Goal: Information Seeking & Learning: Learn about a topic

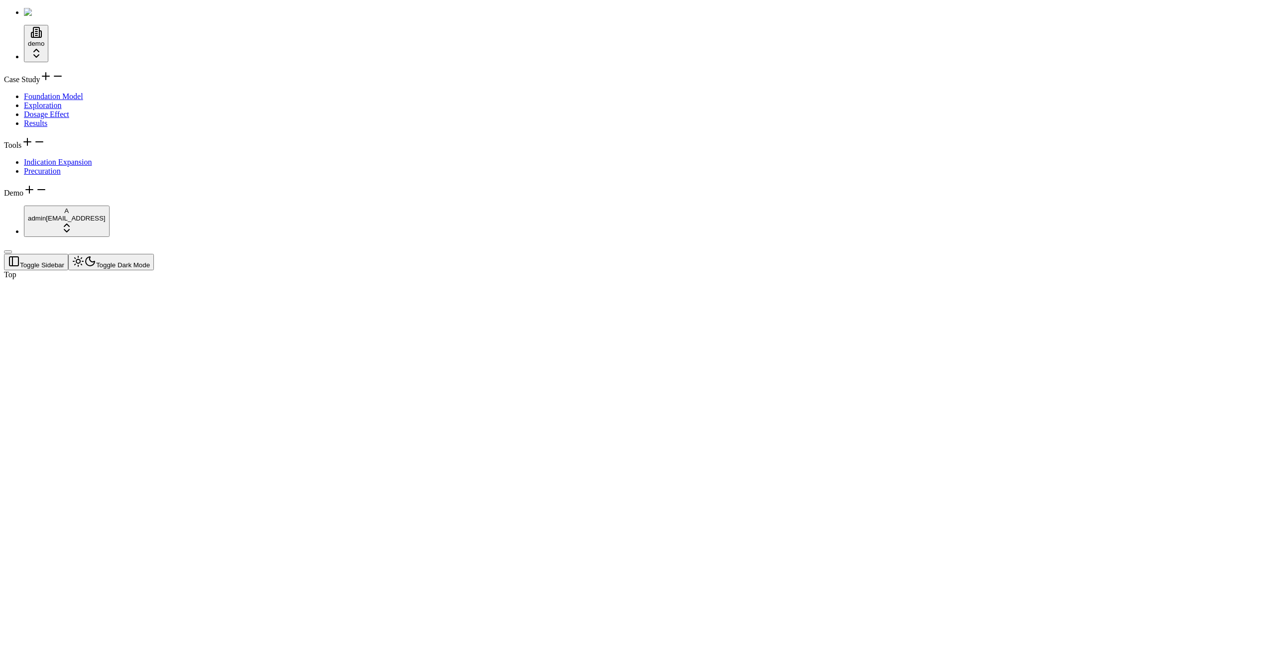
click at [78, 148] on div "Tools" at bounding box center [637, 143] width 1267 height 14
click at [33, 148] on icon at bounding box center [27, 142] width 12 height 12
click at [43, 142] on icon at bounding box center [39, 142] width 7 height 0
click at [33, 148] on icon at bounding box center [27, 142] width 12 height 12
click at [70, 176] on div "Tools Indication Expansion Precuration" at bounding box center [637, 156] width 1267 height 40
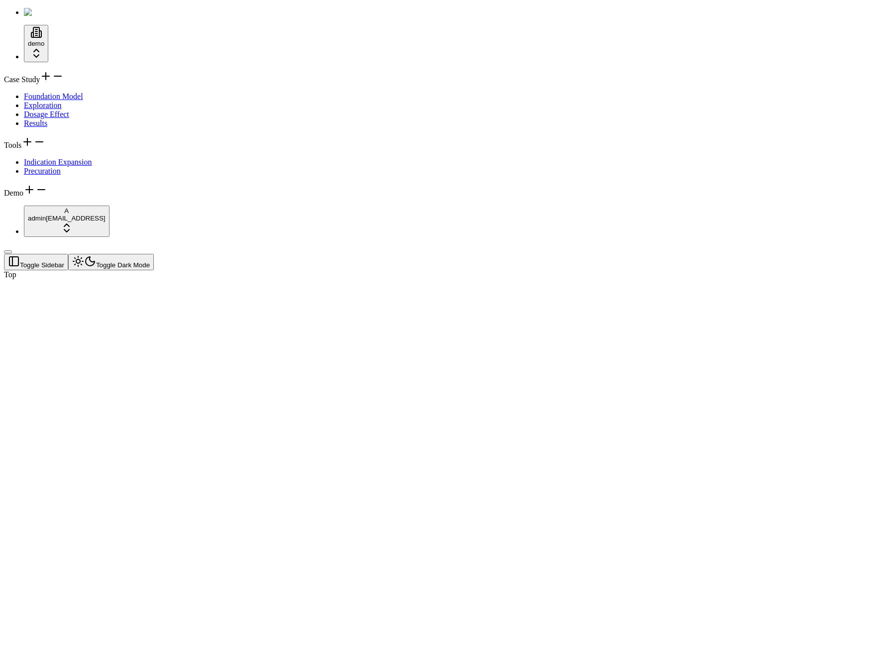
click at [53, 198] on div "Demo" at bounding box center [447, 191] width 886 height 14
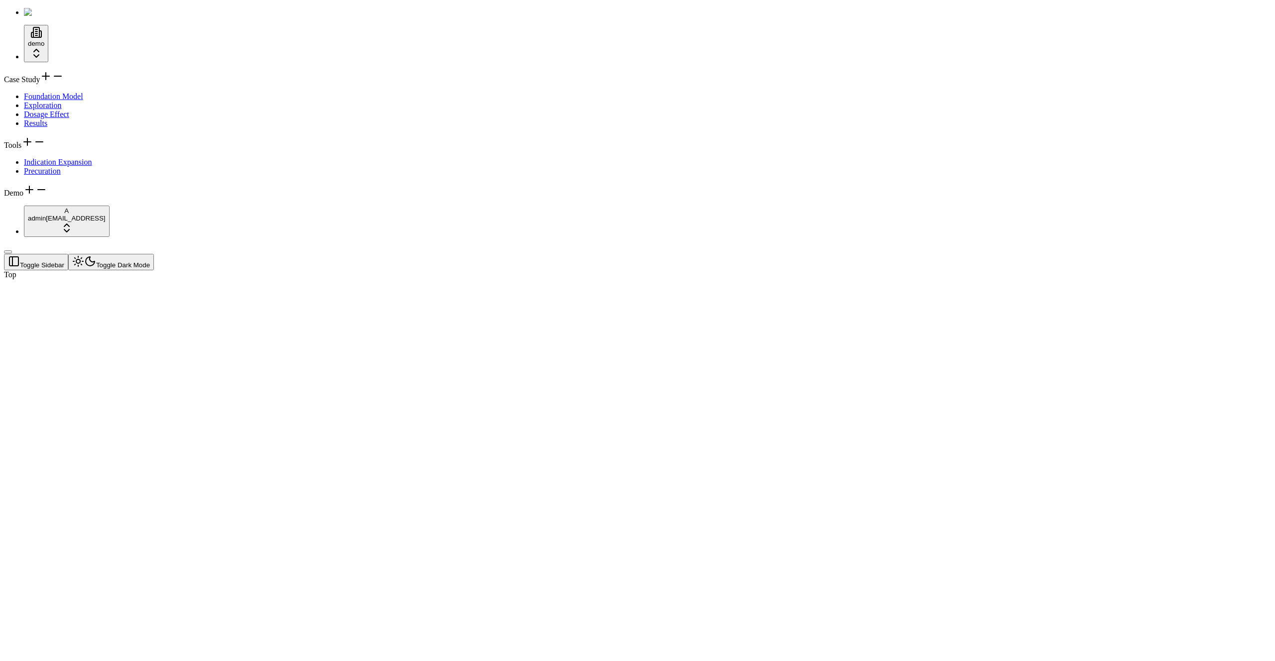
click at [54, 198] on div "Case Study Foundation Model Exploration Dosage Effect Results Tools Indication …" at bounding box center [637, 133] width 1267 height 127
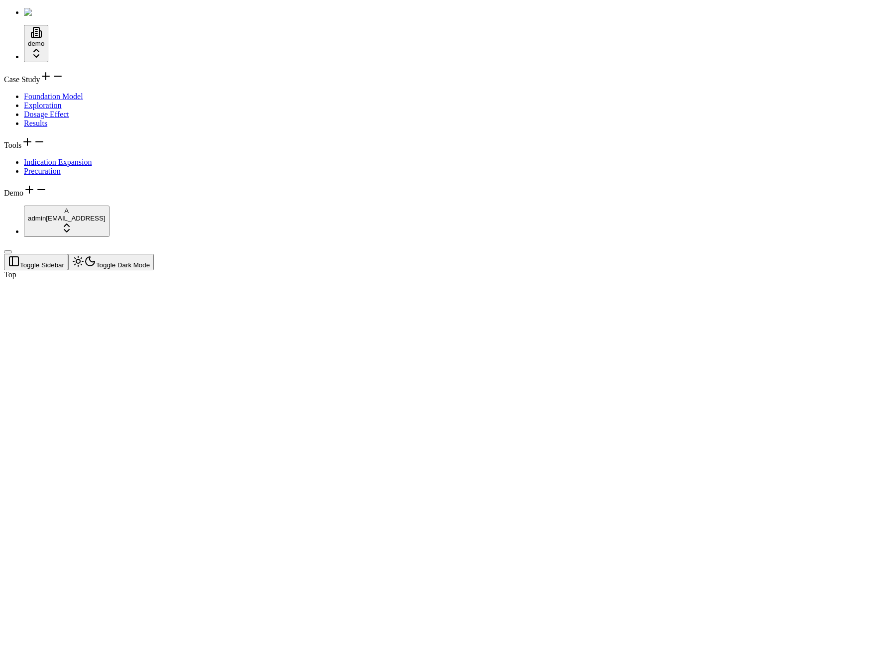
click at [64, 74] on icon at bounding box center [58, 76] width 12 height 12
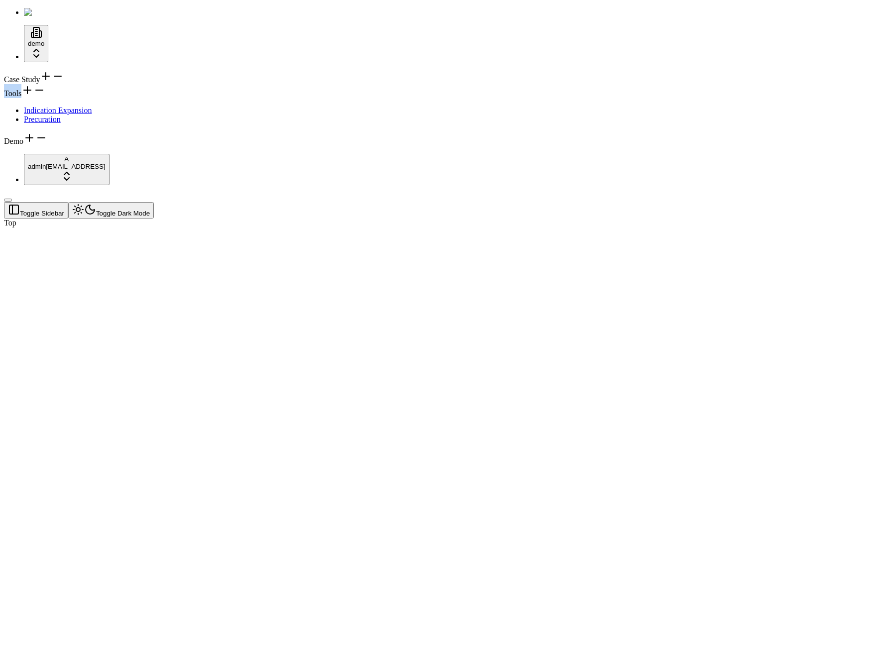
click at [67, 89] on div "Tools Indication Expansion Precuration" at bounding box center [447, 104] width 886 height 40
click at [117, 228] on div at bounding box center [399, 228] width 791 height 0
click at [45, 96] on icon at bounding box center [39, 90] width 12 height 12
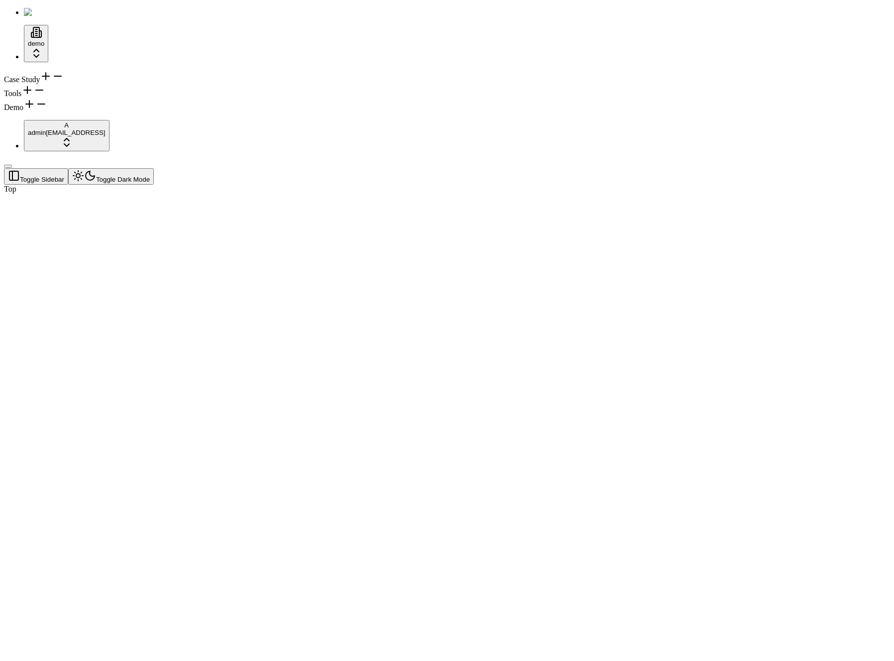
click at [218, 194] on div at bounding box center [399, 194] width 791 height 0
click at [73, 97] on div "Tools" at bounding box center [447, 91] width 886 height 14
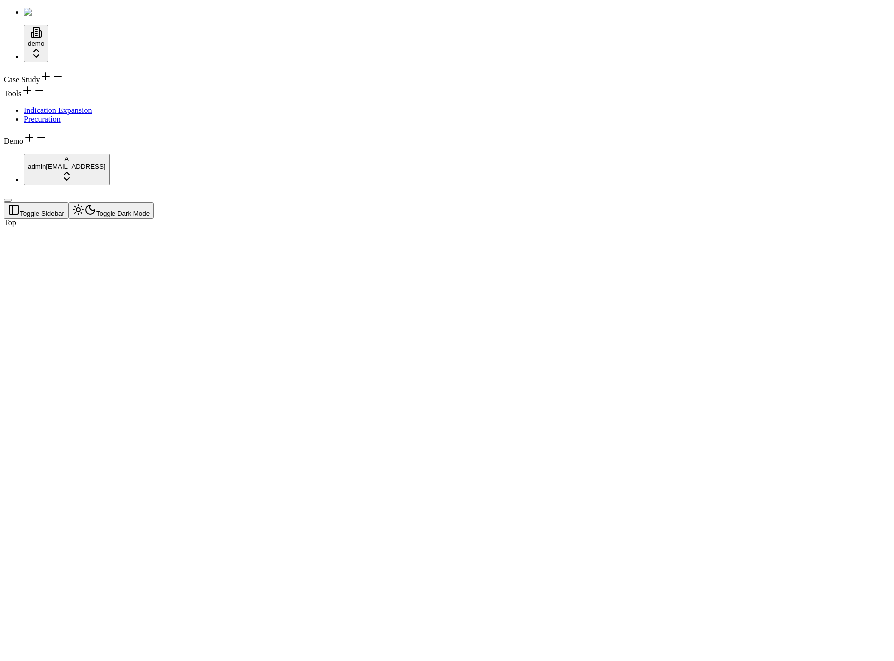
click at [84, 146] on div "Demo" at bounding box center [447, 139] width 886 height 14
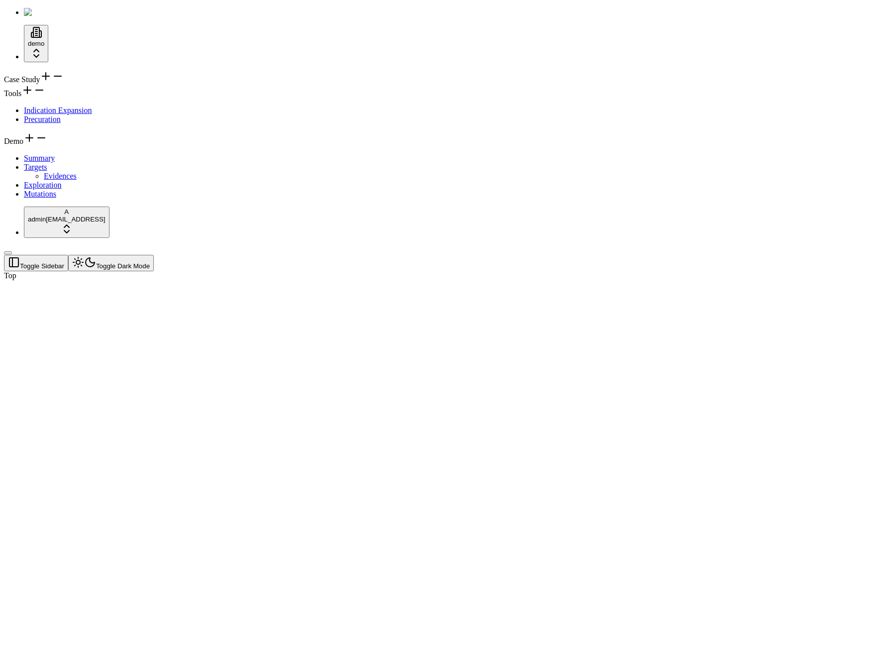
click at [52, 72] on icon at bounding box center [46, 76] width 12 height 12
click at [45, 148] on icon at bounding box center [39, 142] width 12 height 12
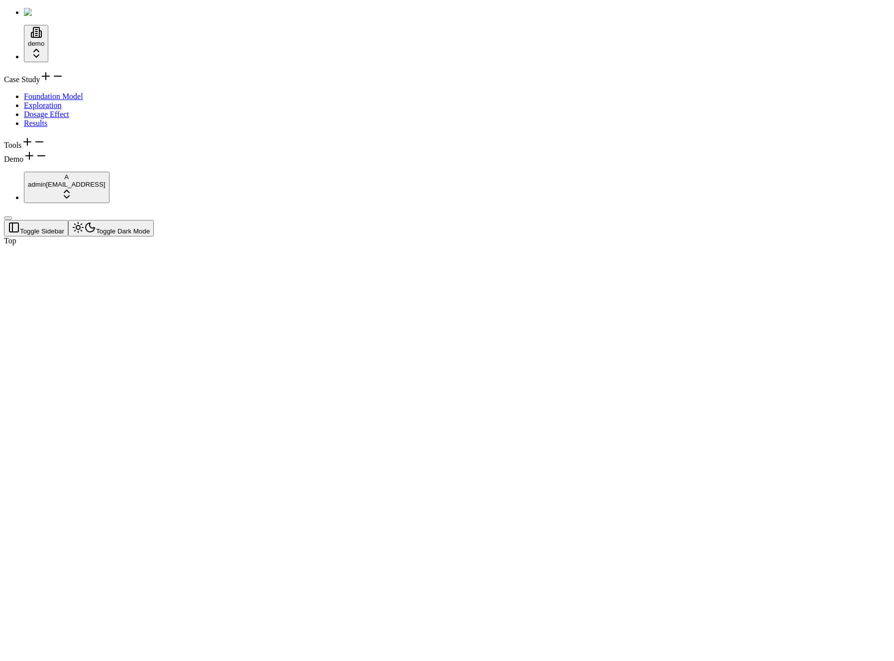
click at [186, 246] on div at bounding box center [399, 246] width 791 height 0
click at [68, 94] on span "Foundation Model" at bounding box center [53, 96] width 59 height 8
drag, startPoint x: 95, startPoint y: 275, endPoint x: 50, endPoint y: 264, distance: 46.3
click at [12, 220] on button "Toggle Sidebar" at bounding box center [8, 218] width 8 height 3
click at [18, 220] on button "Toggle Sidebar" at bounding box center [36, 228] width 64 height 16
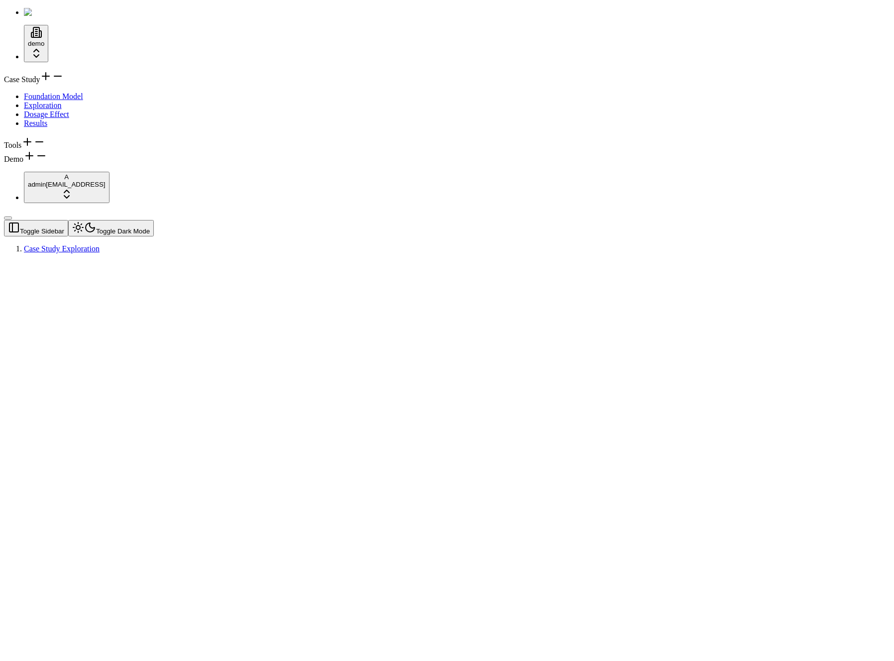
click at [118, 220] on div "Toggle Sidebar Toggle Dark Mode Case Study Exploration" at bounding box center [399, 236] width 791 height 33
click at [68, 220] on button "Toggle Sidebar" at bounding box center [36, 228] width 64 height 16
click at [742, 261] on div at bounding box center [399, 261] width 791 height 0
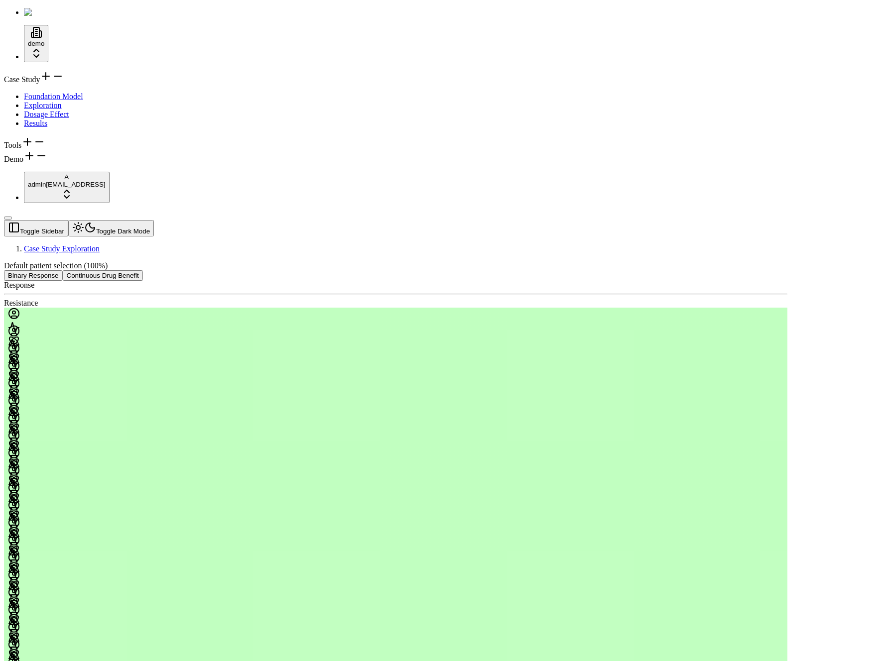
drag, startPoint x: 163, startPoint y: 313, endPoint x: 150, endPoint y: 278, distance: 36.6
click at [123, 270] on button "Continuous Drug Benefit" at bounding box center [103, 275] width 80 height 10
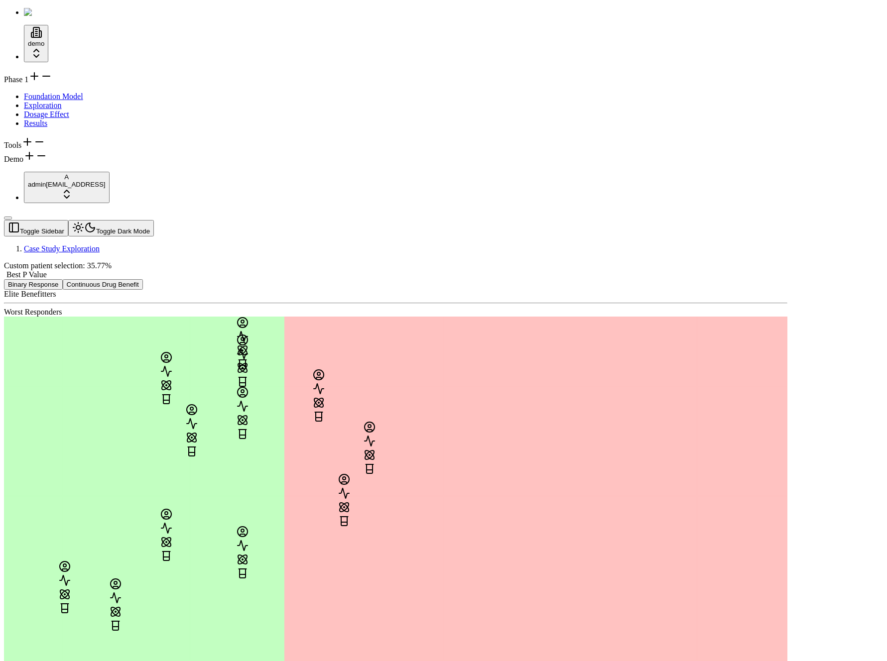
click at [18, 220] on button "Toggle Sidebar" at bounding box center [36, 228] width 64 height 16
click at [56, 164] on div "Phase 1 Foundation Model Exploration Dosage Effect Results Tools Demo" at bounding box center [443, 117] width 879 height 94
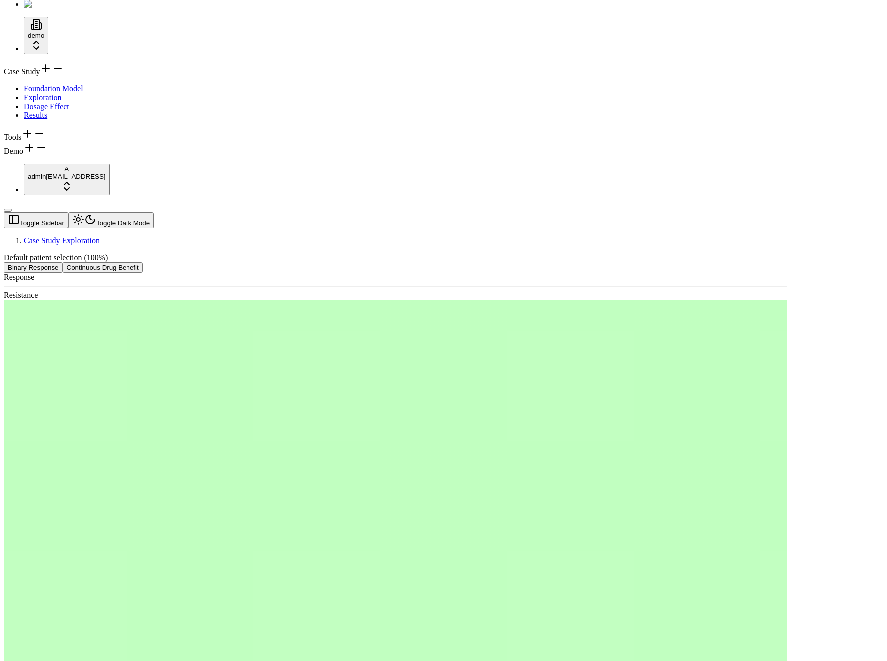
scroll to position [11, 0]
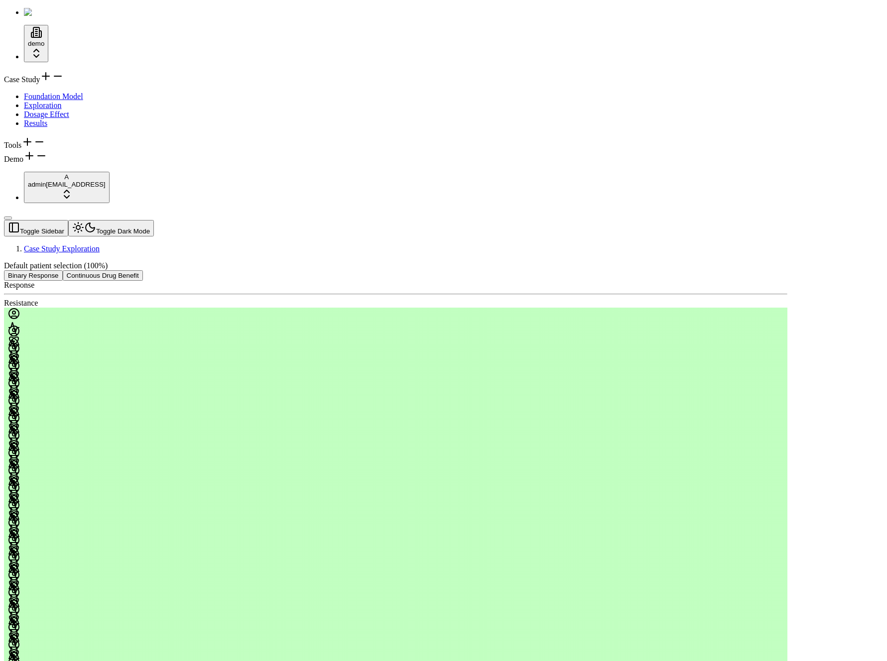
click at [31, 42] on html "demo Case Study Foundation Model Exploration Dosage Effect Results Tools Demo A…" at bounding box center [443, 567] width 887 height 1135
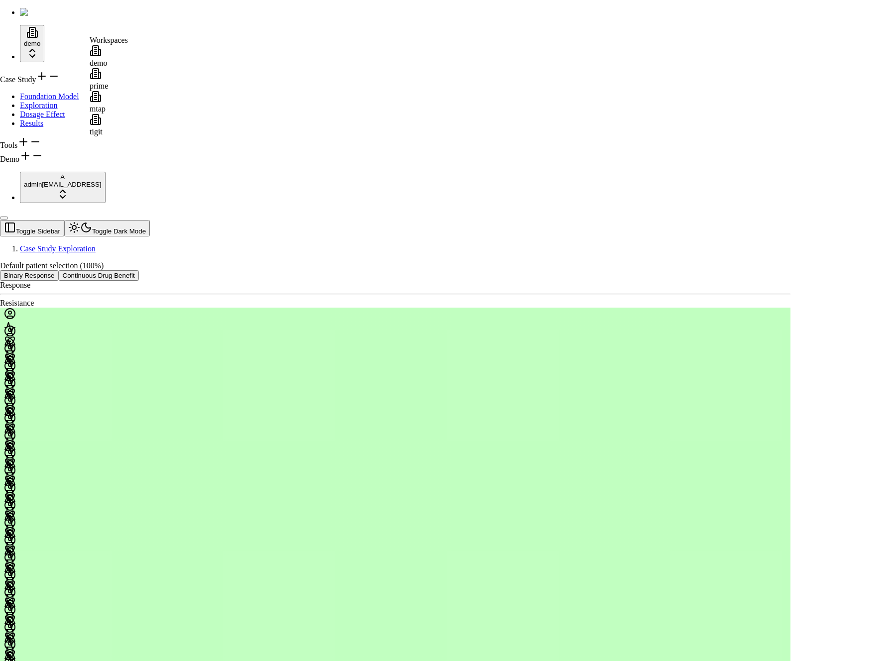
click at [63, 246] on html "demo Case Study Foundation Model Exploration Dosage Effect Results Tools Demo A…" at bounding box center [447, 567] width 894 height 1135
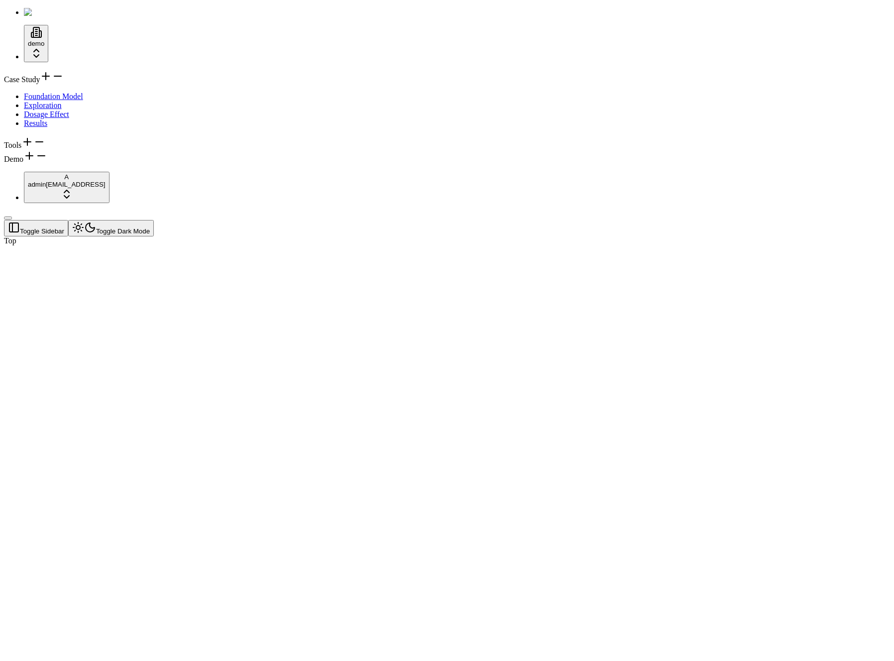
click at [243, 246] on div at bounding box center [399, 246] width 791 height 0
click at [77, 164] on div "Case Study Foundation Model Exploration Dosage Effect Results Tools Demo" at bounding box center [447, 117] width 886 height 94
click at [67, 92] on link "Foundation Model" at bounding box center [53, 96] width 59 height 8
click at [29, 93] on span "Foundation Model" at bounding box center [53, 96] width 59 height 8
click at [33, 148] on icon at bounding box center [27, 142] width 12 height 12
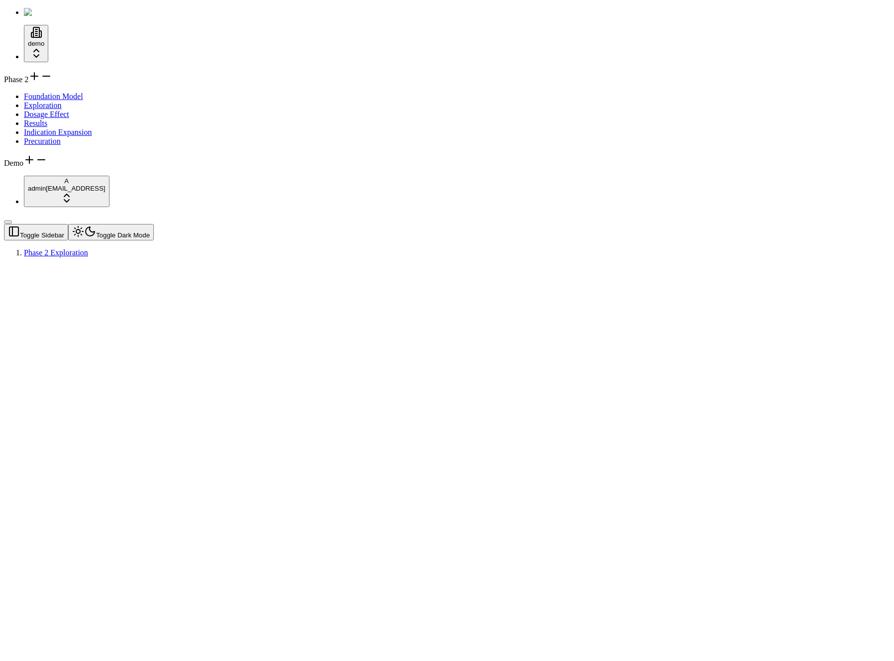
click at [53, 168] on div "Phase 2 Foundation Model Exploration Dosage Effect Results Indication Expansion…" at bounding box center [447, 119] width 886 height 98
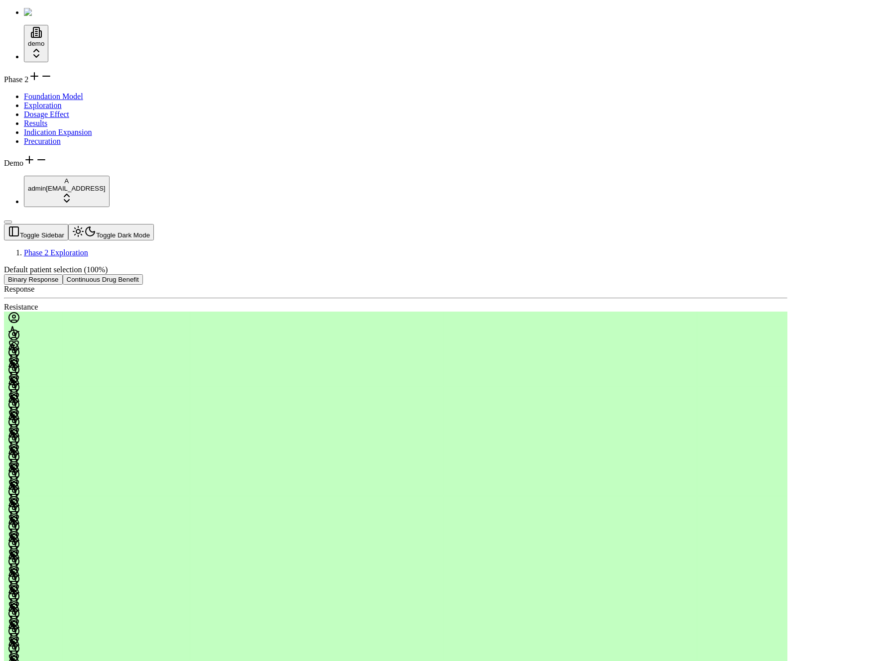
click at [53, 109] on link "Exploration" at bounding box center [43, 105] width 38 height 8
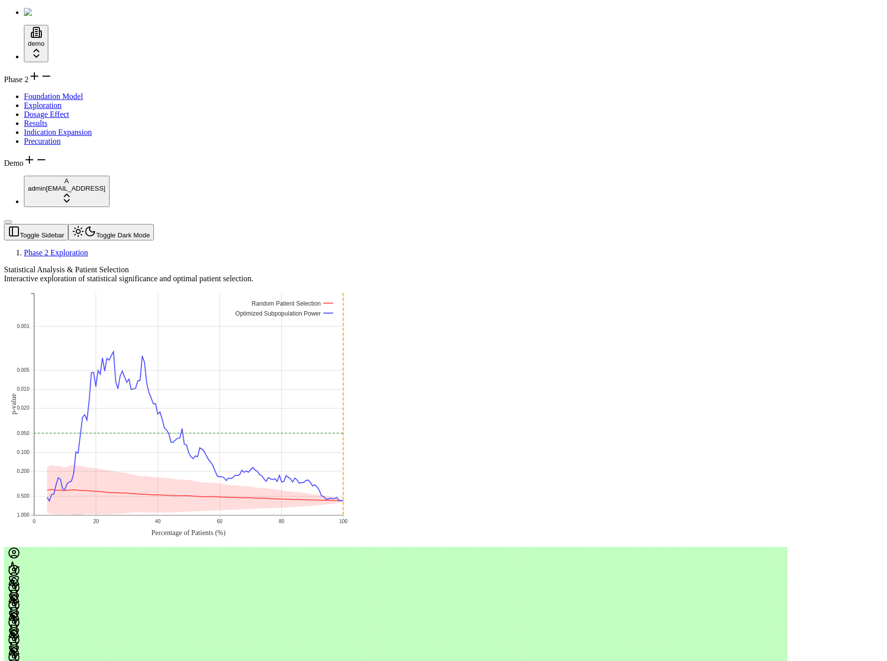
drag, startPoint x: 256, startPoint y: 31, endPoint x: 257, endPoint y: 37, distance: 5.5
click at [257, 224] on main "Toggle Sidebar Toggle Dark Mode Phase 2 Exploration Statistical Analysis & Pati…" at bounding box center [395, 664] width 783 height 881
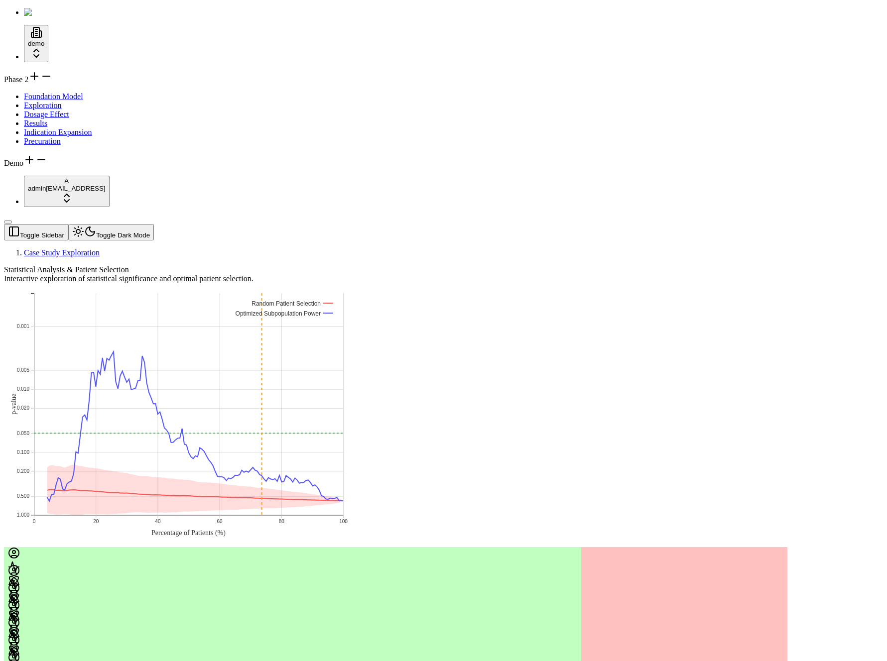
click at [18, 168] on div "Phase 2 Foundation Model Exploration Dosage Effect Results Indication Expansion…" at bounding box center [443, 119] width 879 height 98
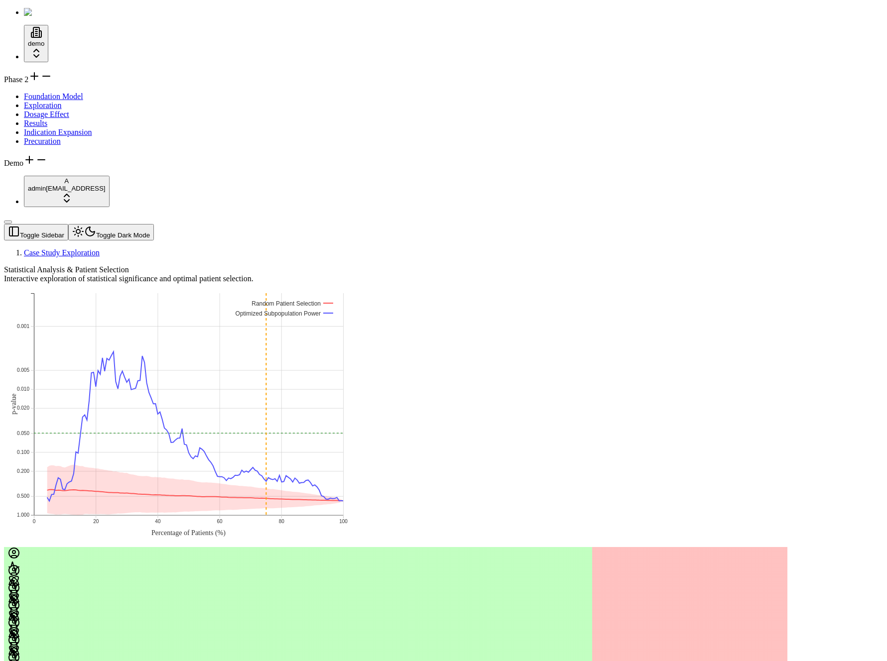
drag, startPoint x: 98, startPoint y: 265, endPoint x: 98, endPoint y: 31, distance: 234.1
click at [12, 224] on button "Toggle Sidebar" at bounding box center [8, 222] width 8 height 3
drag, startPoint x: 245, startPoint y: 10, endPoint x: 220, endPoint y: 11, distance: 24.4
click at [245, 224] on header "Toggle Sidebar Toggle Dark Mode Case Study Exploration" at bounding box center [395, 240] width 783 height 33
click at [11, 224] on button "Toggle Sidebar" at bounding box center [36, 232] width 64 height 16
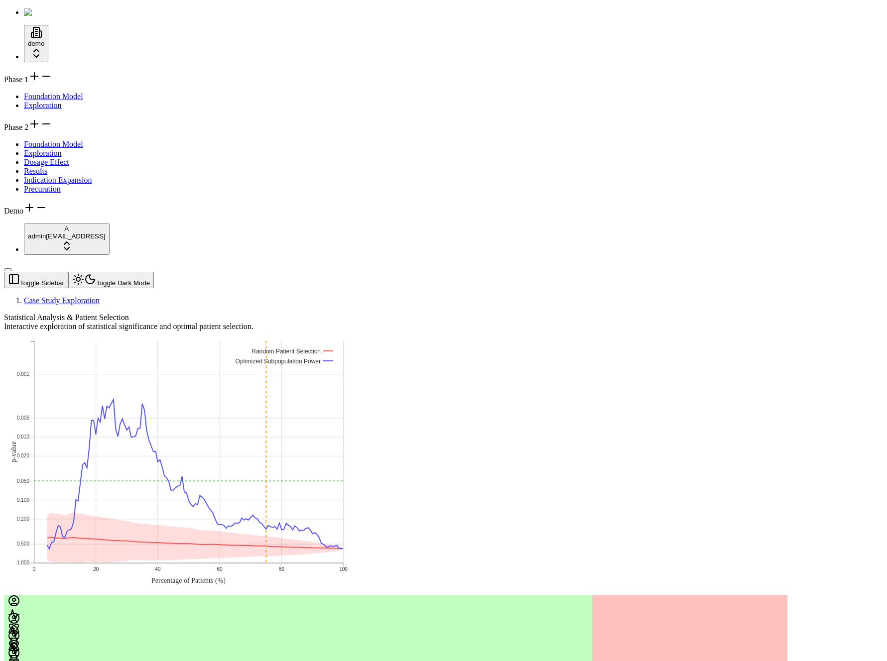
click at [75, 118] on div "Phase 2 Foundation Model Exploration Dosage Effect Results Indication Expansion…" at bounding box center [443, 156] width 879 height 76
click at [52, 74] on icon at bounding box center [46, 76] width 12 height 12
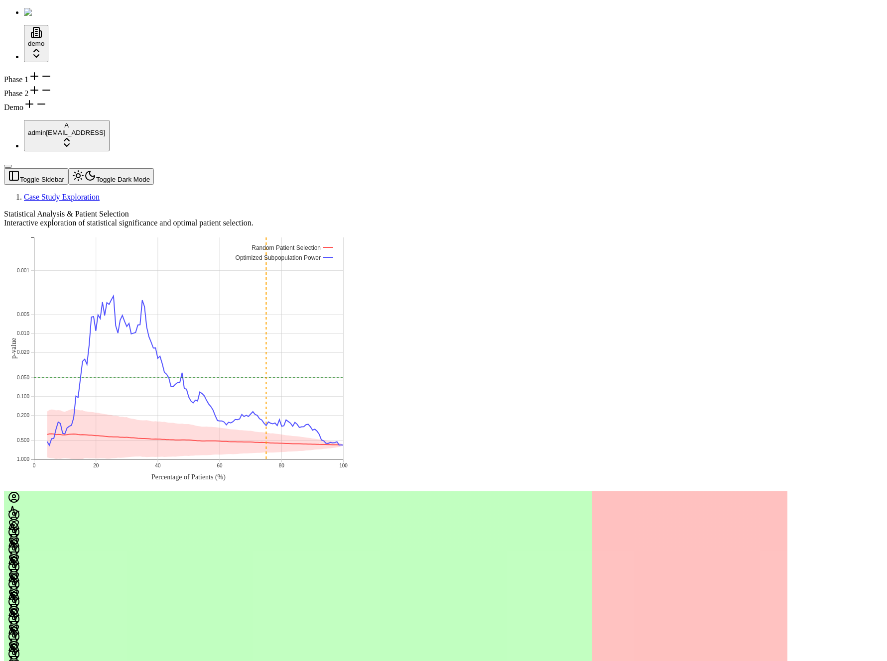
click at [40, 76] on icon at bounding box center [34, 76] width 12 height 12
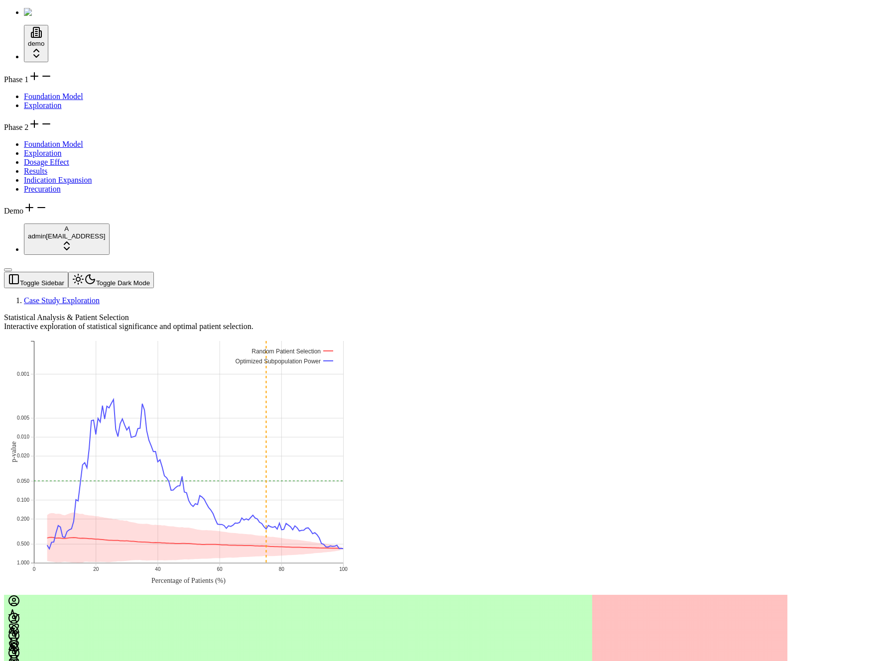
click at [12, 268] on button "Toggle Sidebar" at bounding box center [8, 269] width 8 height 3
click at [73, 331] on div "0 20 40 60 80 100 0.001 0.005 0.010 0.020 0.050 0.100 0.200 0.500 1.000 Percent…" at bounding box center [395, 576] width 783 height 491
click at [16, 272] on button "Toggle Sidebar" at bounding box center [36, 280] width 64 height 16
click at [52, 130] on icon at bounding box center [46, 124] width 12 height 12
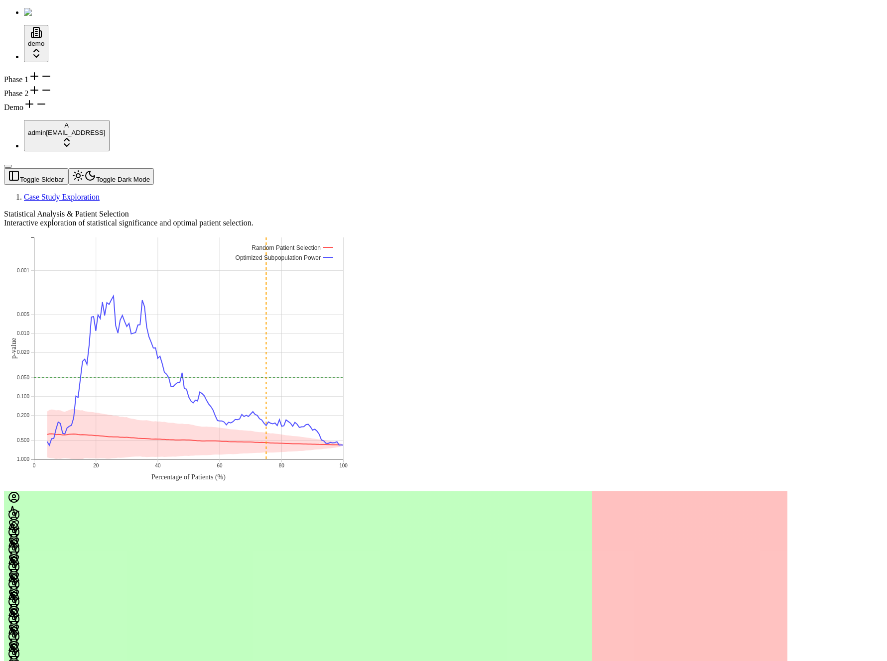
click at [69, 80] on div "Phase 1" at bounding box center [443, 77] width 879 height 14
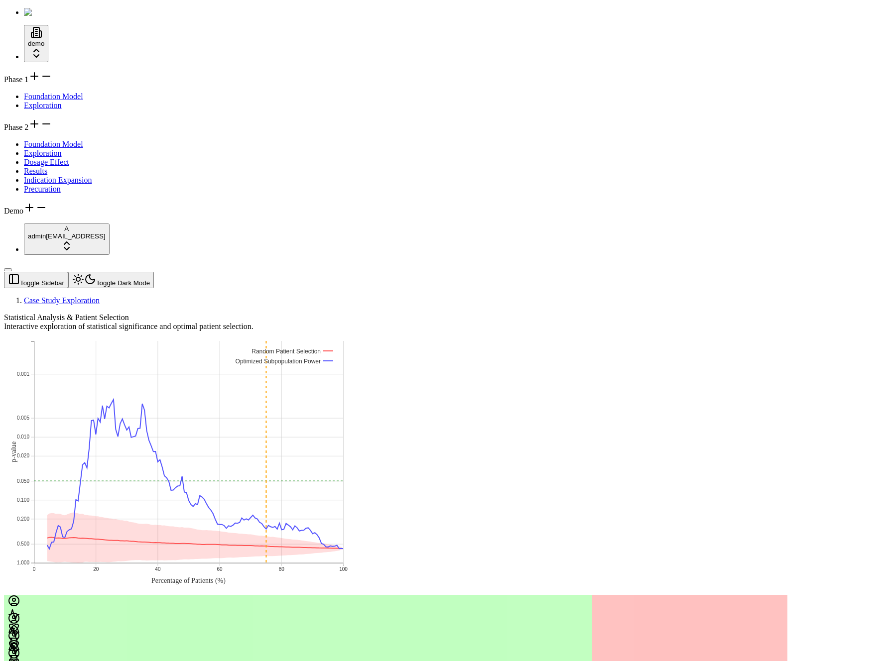
click at [52, 129] on icon at bounding box center [46, 124] width 12 height 12
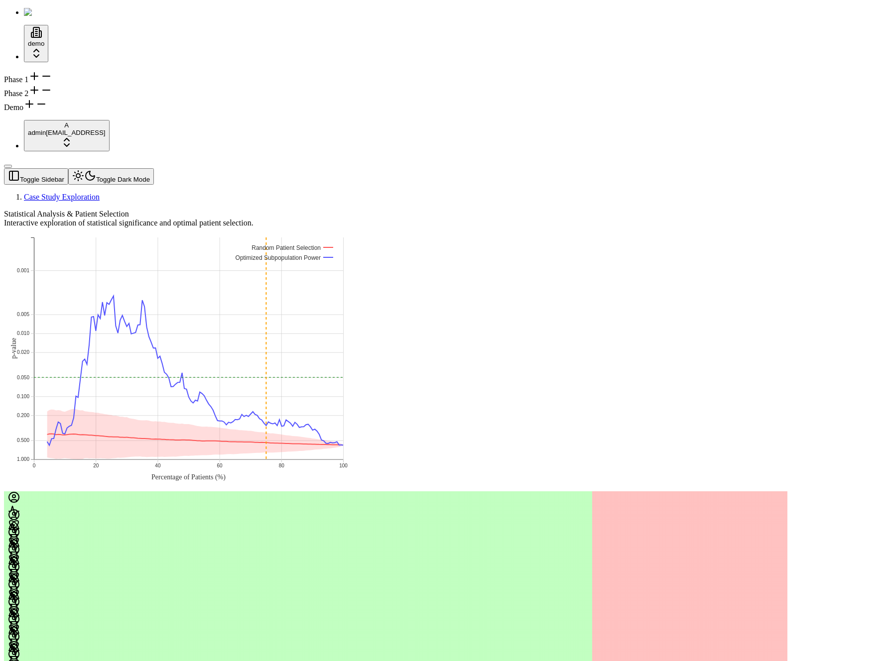
click at [35, 110] on icon at bounding box center [29, 104] width 12 height 12
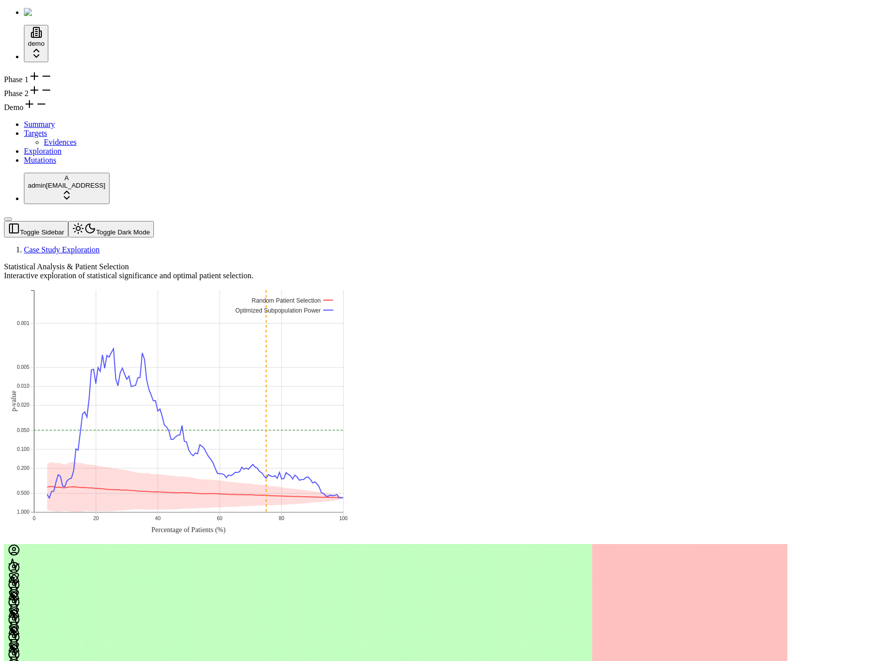
click at [47, 110] on icon at bounding box center [41, 104] width 12 height 12
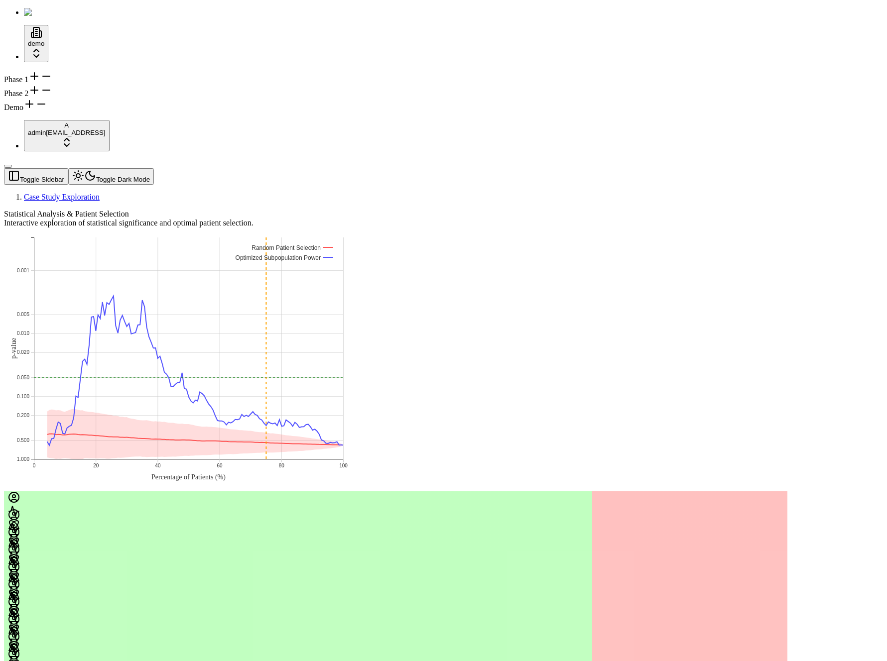
click at [58, 72] on div "Phase 1" at bounding box center [443, 77] width 879 height 14
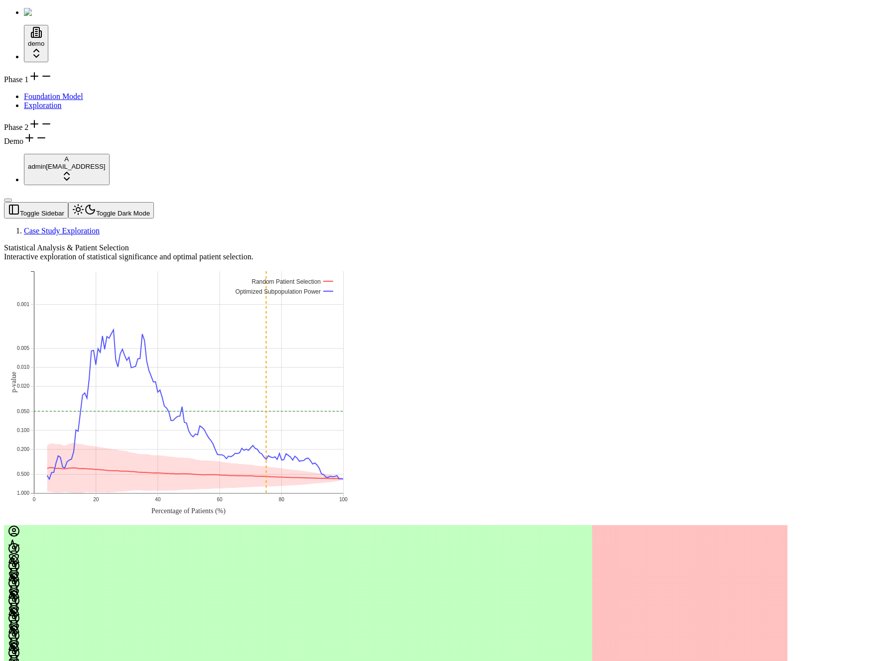
click at [66, 92] on link "Foundation Model" at bounding box center [53, 96] width 59 height 8
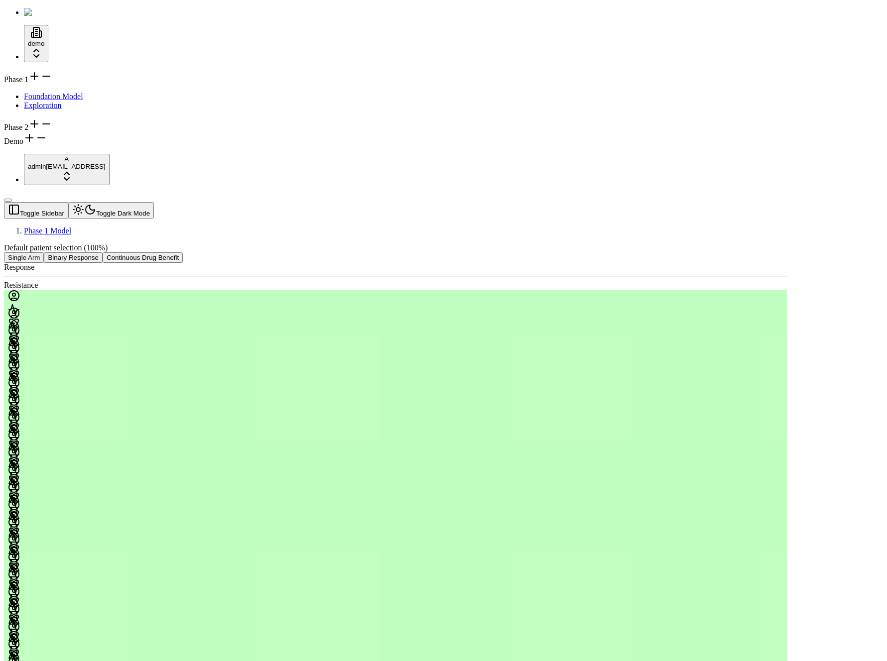
drag, startPoint x: 176, startPoint y: 71, endPoint x: 152, endPoint y: 58, distance: 27.2
click at [176, 263] on div "Response Resistance" at bounding box center [395, 477] width 783 height 428
click at [103, 253] on button "Binary Response" at bounding box center [73, 258] width 59 height 10
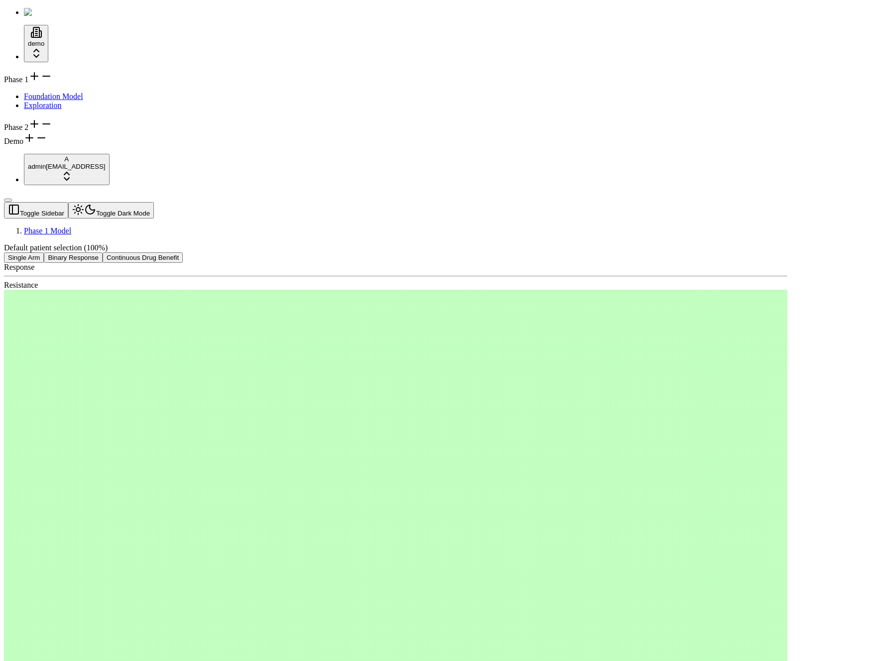
click at [44, 253] on button "Single Arm" at bounding box center [24, 258] width 40 height 10
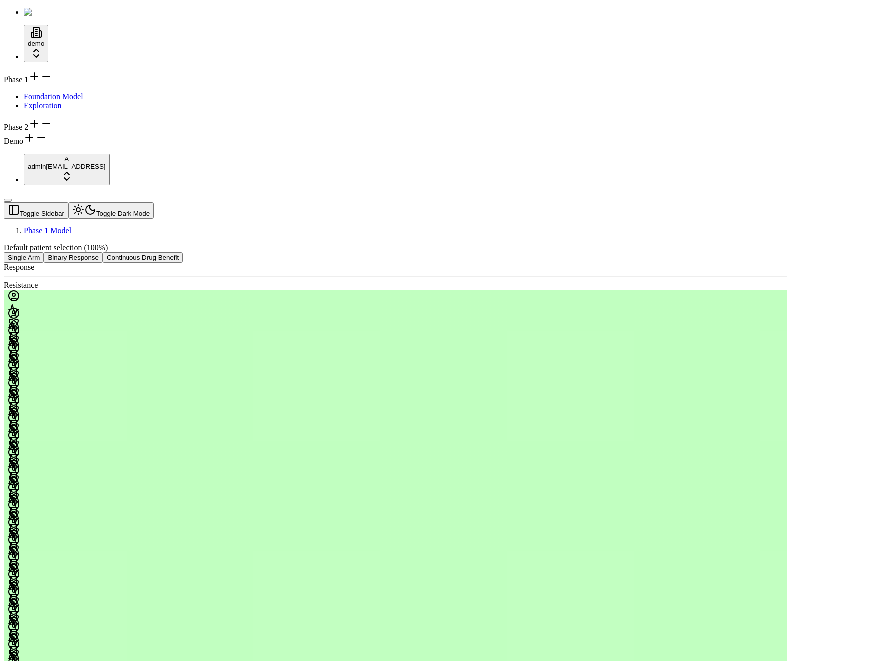
click at [103, 253] on button "Binary Response" at bounding box center [73, 258] width 59 height 10
click at [183, 253] on button "Continuous Drug Benefit" at bounding box center [143, 258] width 80 height 10
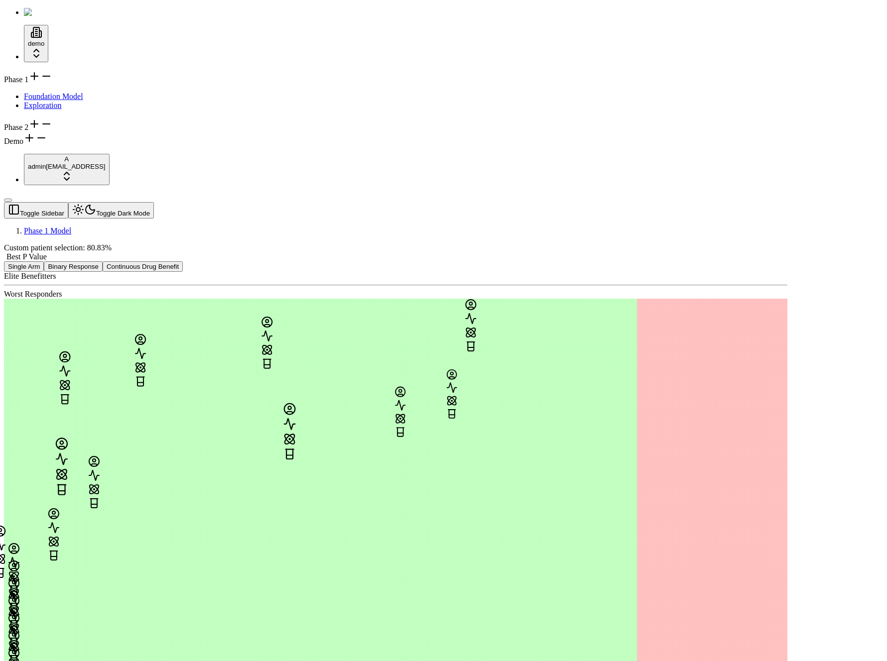
click at [350, 244] on div "Custom patient selection: 80.83% Best P Value Single Arm Binary Response Contin…" at bounding box center [395, 258] width 783 height 28
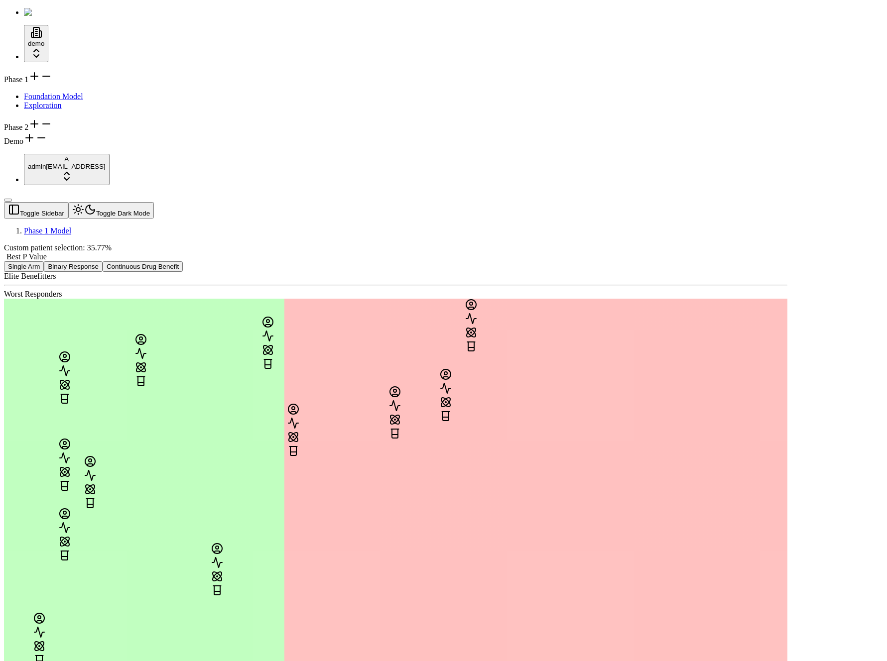
click at [347, 244] on div "Custom patient selection: 35.77% Best P Value Single Arm Binary Response Contin…" at bounding box center [395, 472] width 783 height 456
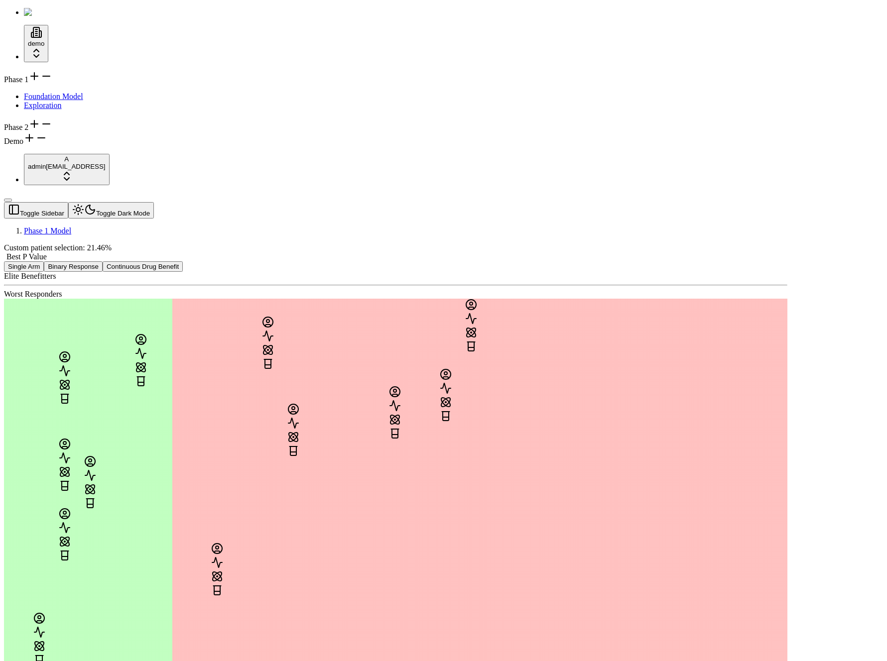
click at [47, 253] on span at bounding box center [47, 257] width 0 height 8
click at [89, 146] on div "Phase 1 Foundation Model Exploration Phase 2 Demo" at bounding box center [443, 108] width 879 height 76
drag, startPoint x: 304, startPoint y: 227, endPoint x: 315, endPoint y: 186, distance: 42.2
drag, startPoint x: 303, startPoint y: 258, endPoint x: 273, endPoint y: 265, distance: 30.1
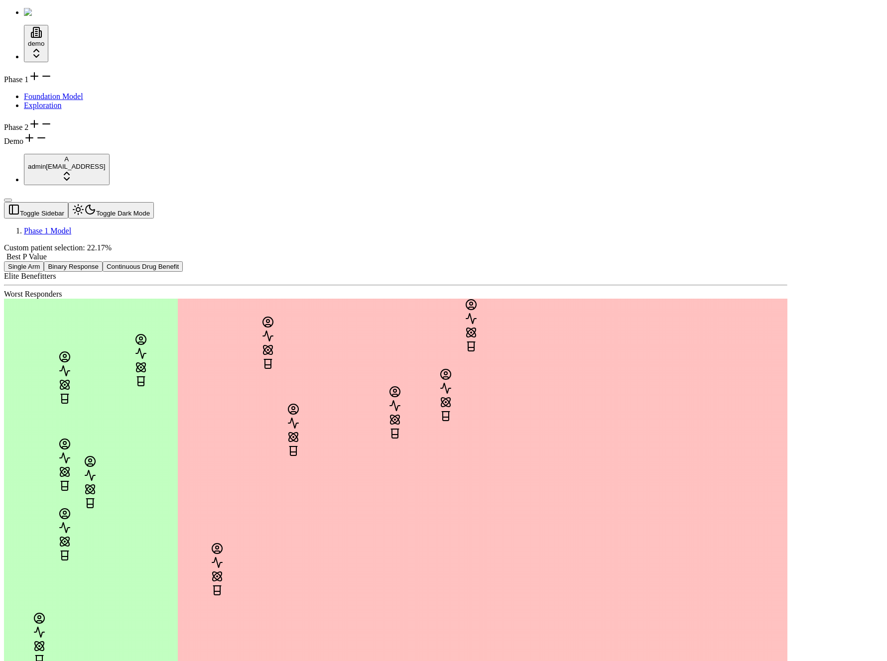
click at [44, 261] on button "Single Arm" at bounding box center [24, 266] width 40 height 10
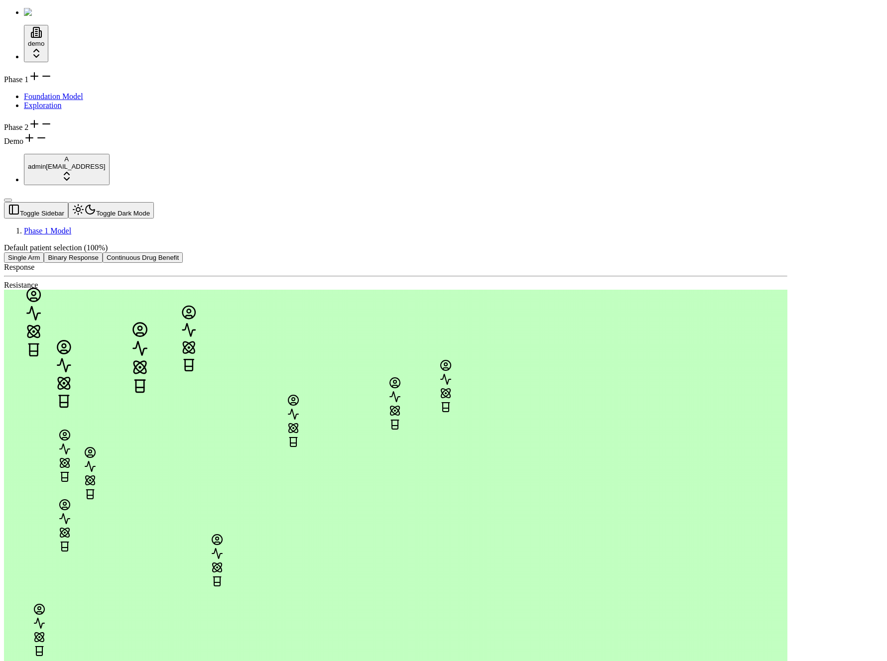
click at [65, 146] on div "Phase 1 Foundation Model Exploration Phase 2 Demo" at bounding box center [443, 108] width 879 height 76
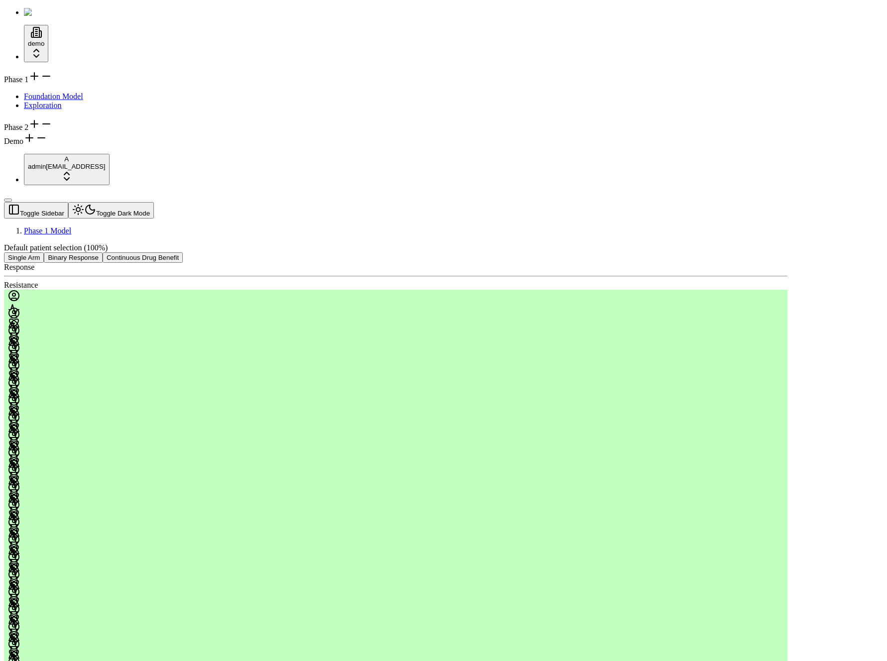
drag, startPoint x: 245, startPoint y: 274, endPoint x: 258, endPoint y: 307, distance: 35.5
drag, startPoint x: 45, startPoint y: 180, endPoint x: 128, endPoint y: 71, distance: 137.2
click at [46, 146] on div "Phase 1 Foundation Model Exploration Phase 2 Demo" at bounding box center [443, 108] width 879 height 76
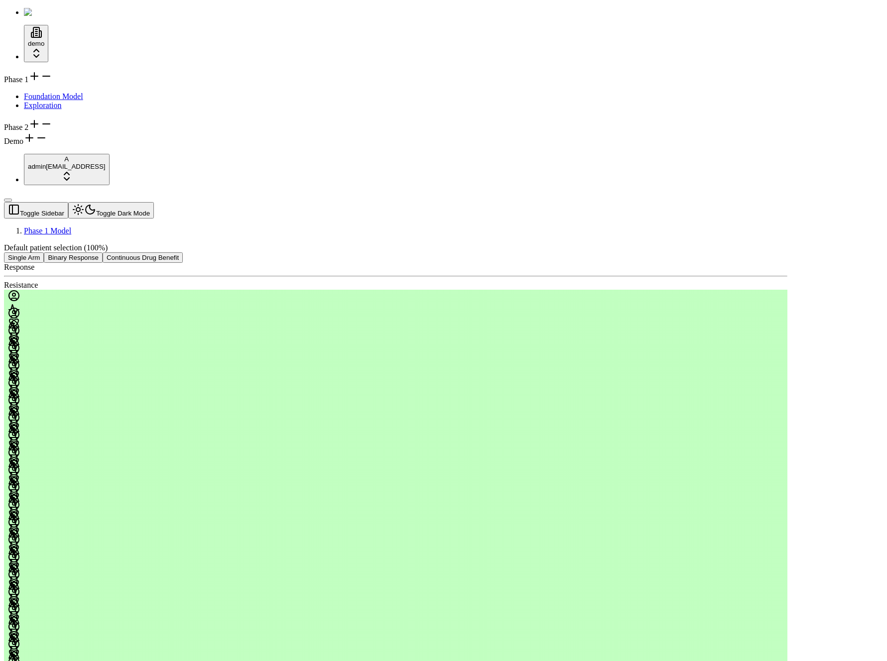
click at [103, 253] on button "Binary Response" at bounding box center [73, 258] width 59 height 10
click at [253, 202] on header "Toggle Sidebar Toggle Dark Mode Phase 1 Model" at bounding box center [395, 218] width 783 height 33
click at [183, 253] on button "Continuous Drug Benefit" at bounding box center [143, 258] width 80 height 10
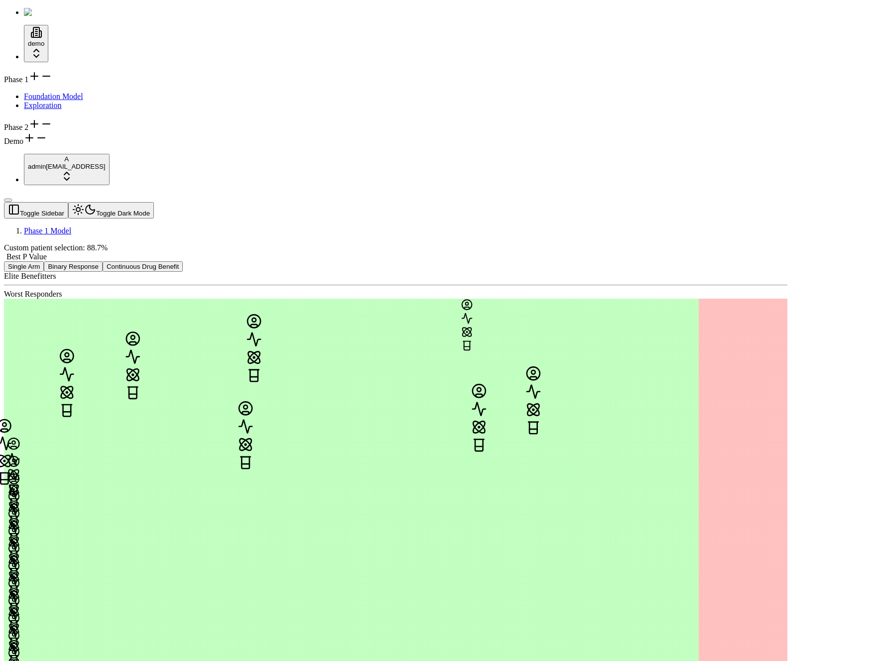
click at [50, 146] on div "Phase 1 Foundation Model Exploration Phase 2 Demo" at bounding box center [443, 108] width 879 height 76
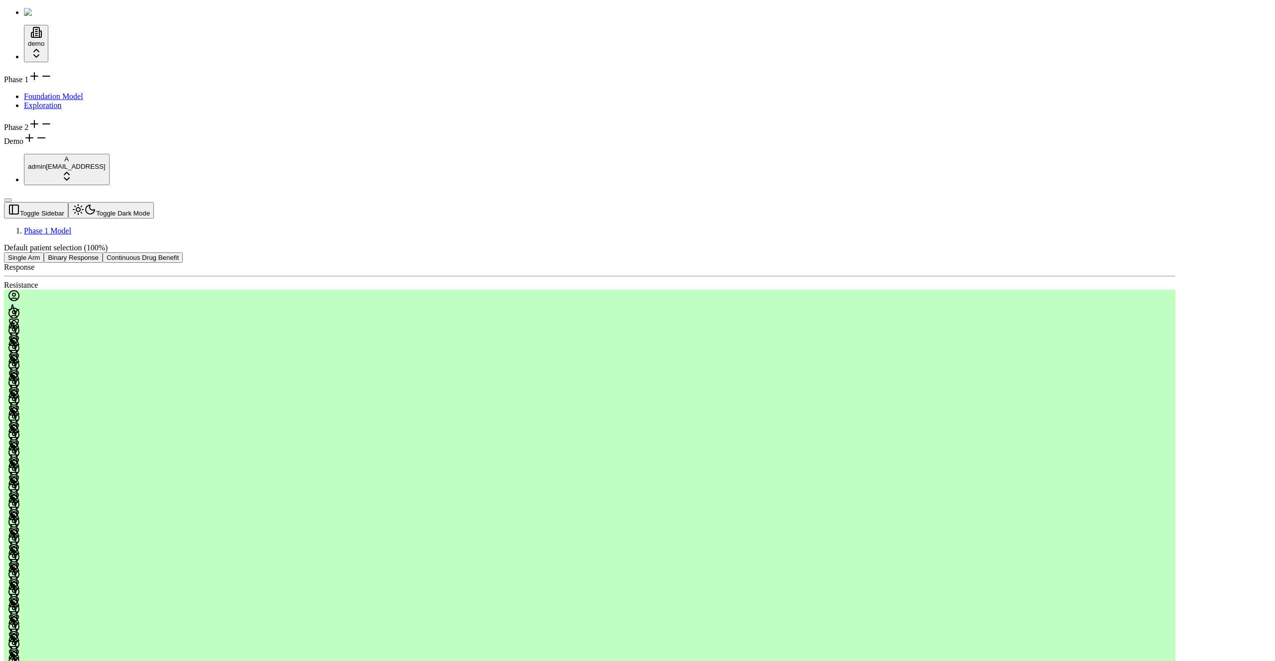
click at [44, 253] on button "Single Arm" at bounding box center [24, 258] width 40 height 10
click at [103, 253] on button "Binary Response" at bounding box center [73, 258] width 59 height 10
click at [25, 377] on div at bounding box center [16, 405] width 17 height 56
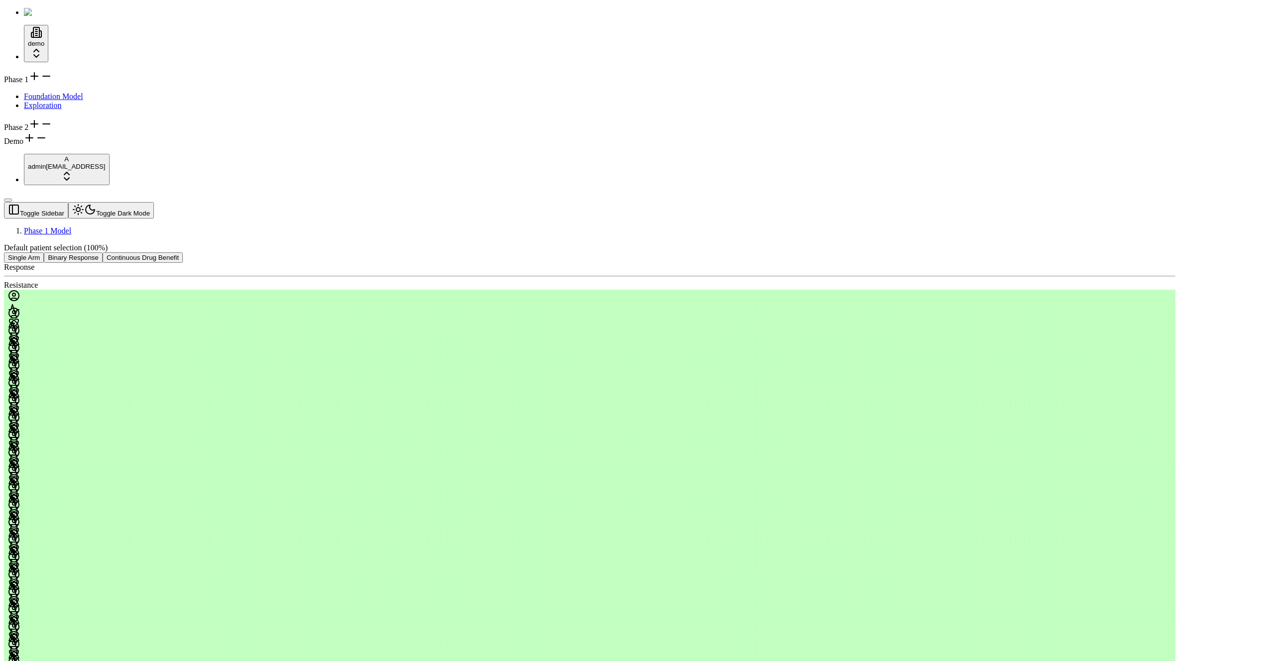
click at [183, 253] on button "Continuous Drug Benefit" at bounding box center [143, 258] width 80 height 10
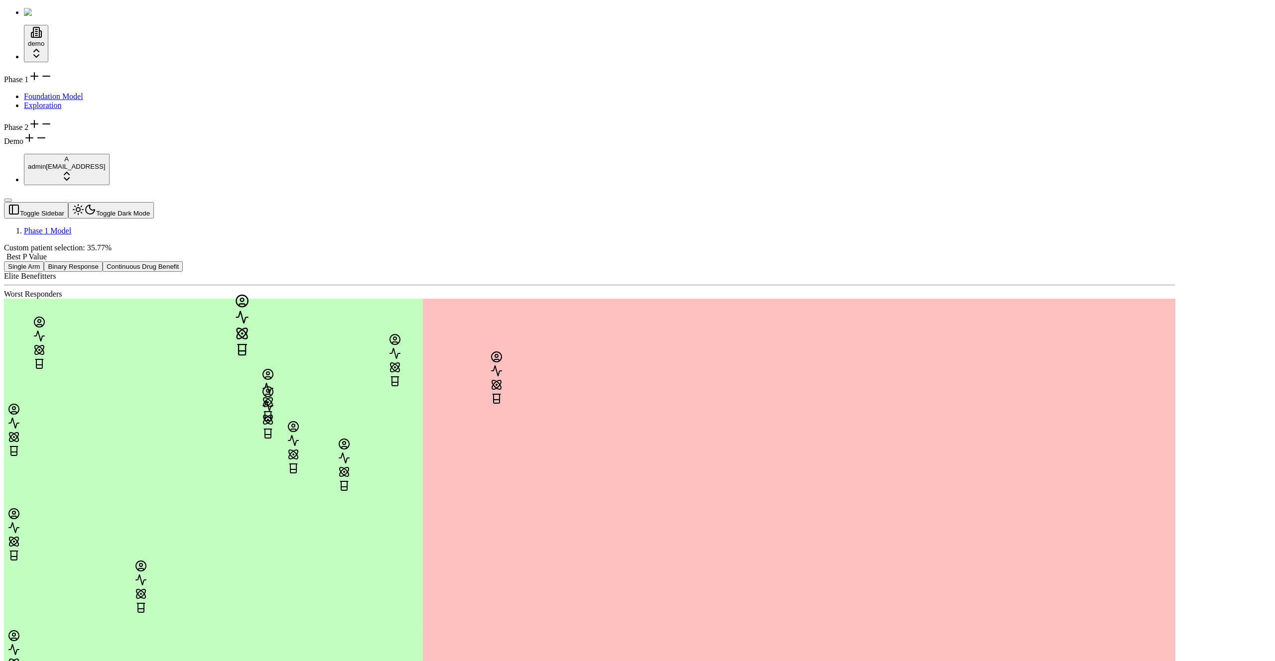
click at [378, 272] on div "Elite Benefitters Worst Responders" at bounding box center [589, 486] width 1171 height 428
click at [366, 285] on hr at bounding box center [589, 285] width 1171 height 1
click at [201, 272] on div "Elite Benefitters Worst Responders" at bounding box center [589, 285] width 1171 height 27
